Goal: Navigation & Orientation: Find specific page/section

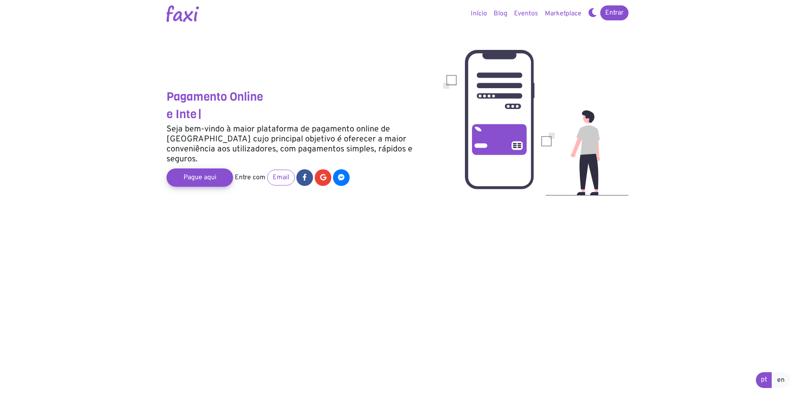
click at [400, 205] on div "Pagamento Online e Inte | Seja bem-vindo à maior plataforma de pagamento online…" at bounding box center [397, 102] width 474 height 205
click at [472, 10] on link "Início" at bounding box center [478, 13] width 23 height 17
click at [525, 12] on link "Eventos" at bounding box center [525, 13] width 31 height 17
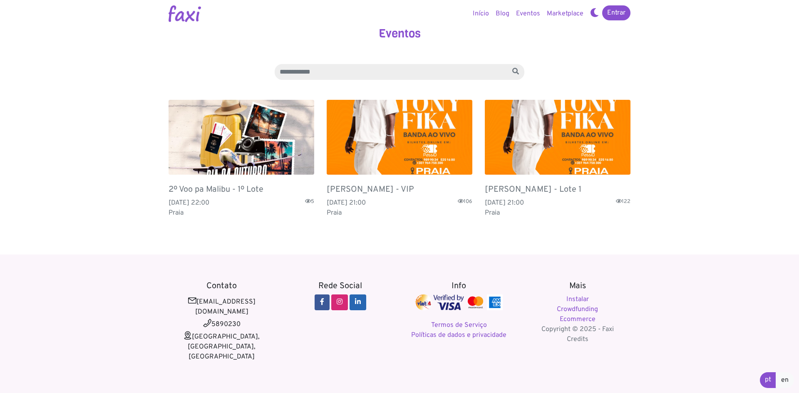
click at [559, 12] on link "Marketplace" at bounding box center [564, 13] width 43 height 17
click at [478, 9] on link "Início" at bounding box center [480, 13] width 23 height 17
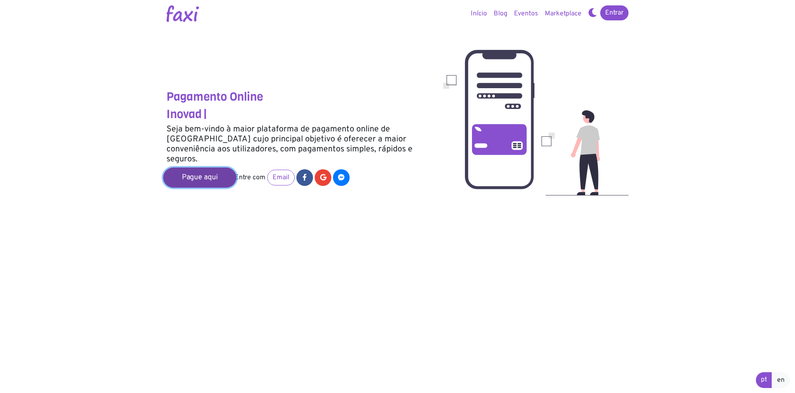
click at [202, 170] on link "Pague aqui" at bounding box center [199, 178] width 73 height 20
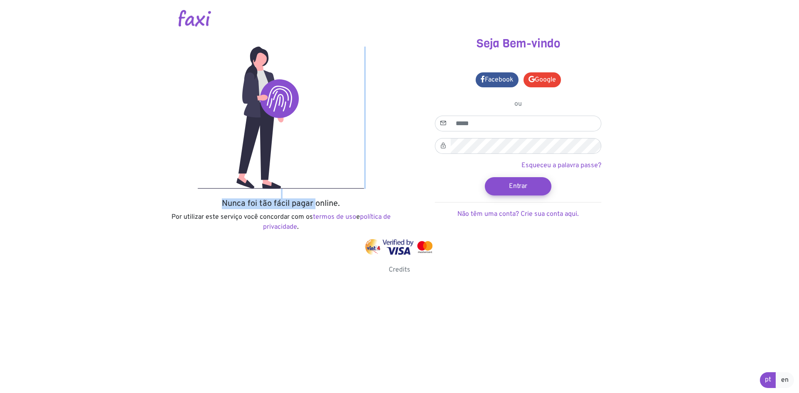
drag, startPoint x: 277, startPoint y: 198, endPoint x: 316, endPoint y: 199, distance: 39.1
click at [316, 199] on div "Nunca foi tão fácil pagar online. Por utilizar este serviço você concordar com …" at bounding box center [280, 138] width 237 height 203
click at [316, 199] on h5 "Nunca foi tão fácil pagar online." at bounding box center [280, 204] width 225 height 10
click at [284, 250] on div at bounding box center [399, 247] width 462 height 16
